Goal: Find specific page/section: Find specific page/section

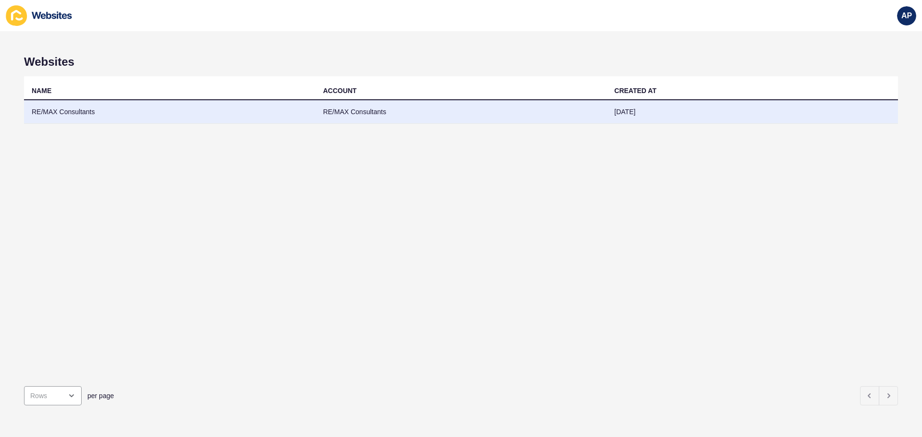
click at [68, 111] on td "RE/MAX Consultants" at bounding box center [169, 112] width 291 height 24
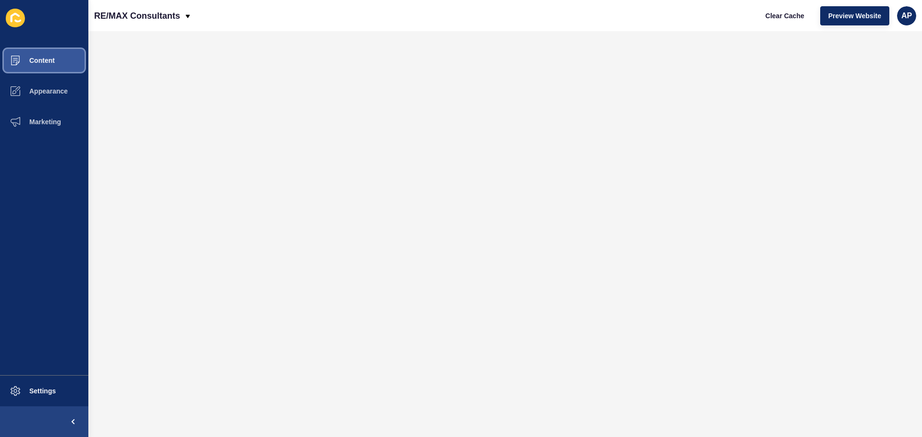
click at [34, 59] on span "Content" at bounding box center [27, 61] width 56 height 8
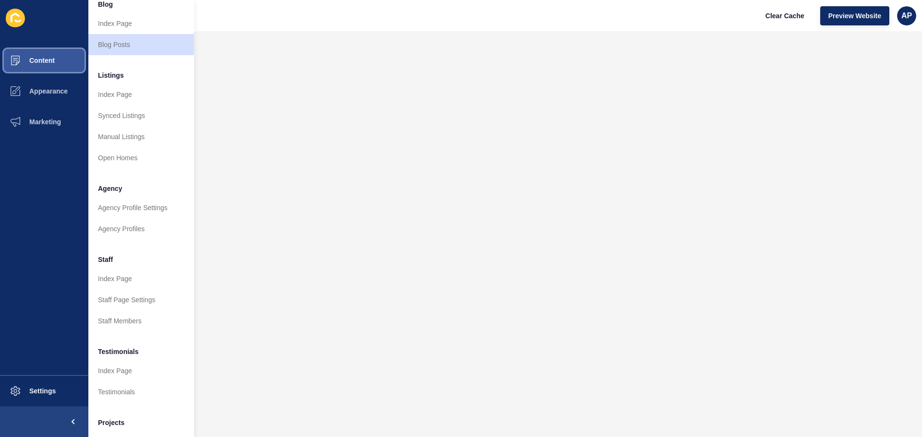
scroll to position [132, 0]
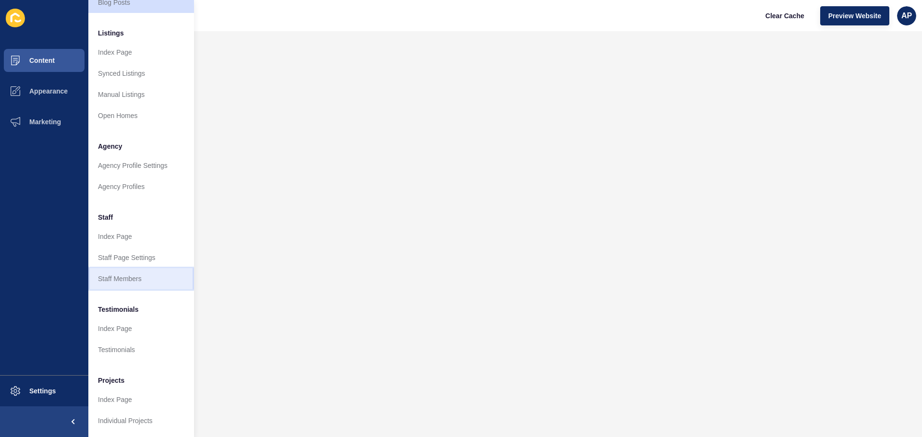
click at [134, 276] on link "Staff Members" at bounding box center [141, 278] width 106 height 21
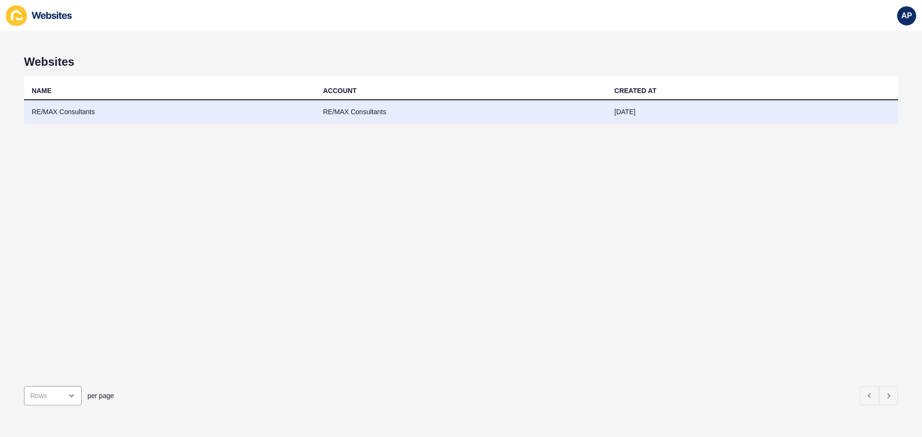
click at [87, 109] on td "RE/MAX Consultants" at bounding box center [169, 112] width 291 height 24
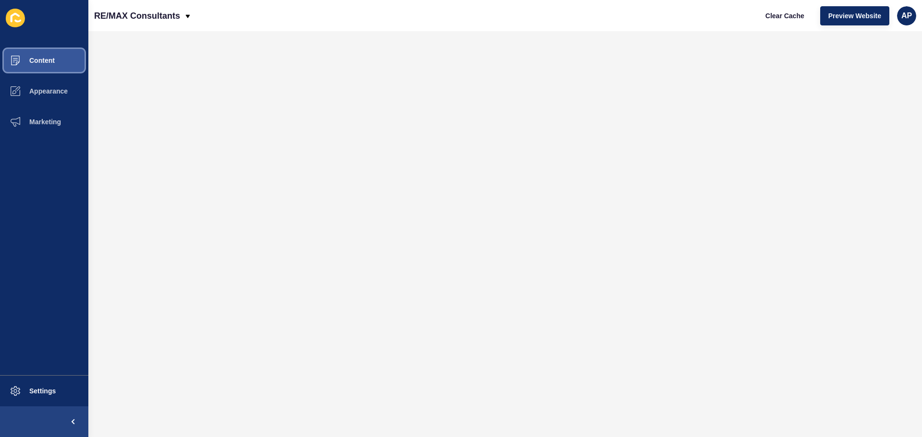
click at [76, 68] on button "Content" at bounding box center [44, 60] width 88 height 31
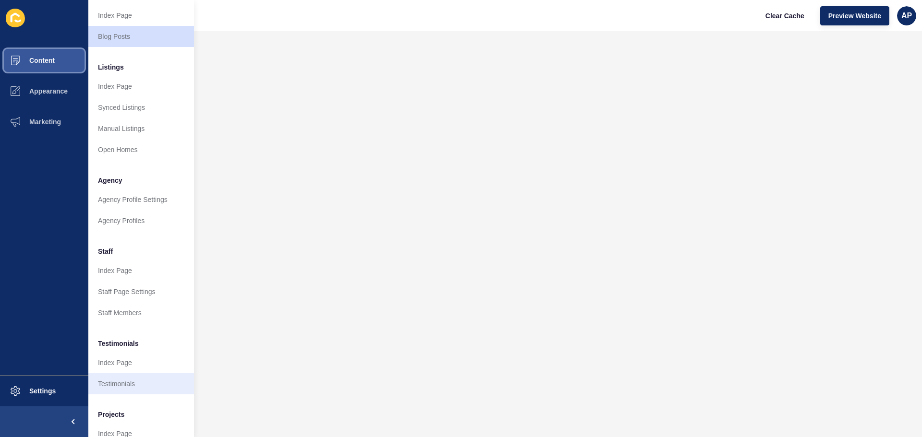
scroll to position [132, 0]
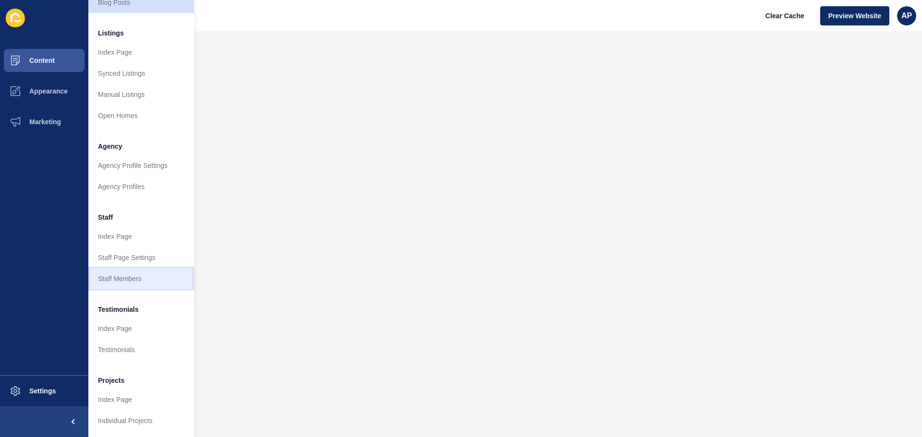
click at [118, 273] on link "Staff Members" at bounding box center [141, 278] width 106 height 21
